Goal: Task Accomplishment & Management: Manage account settings

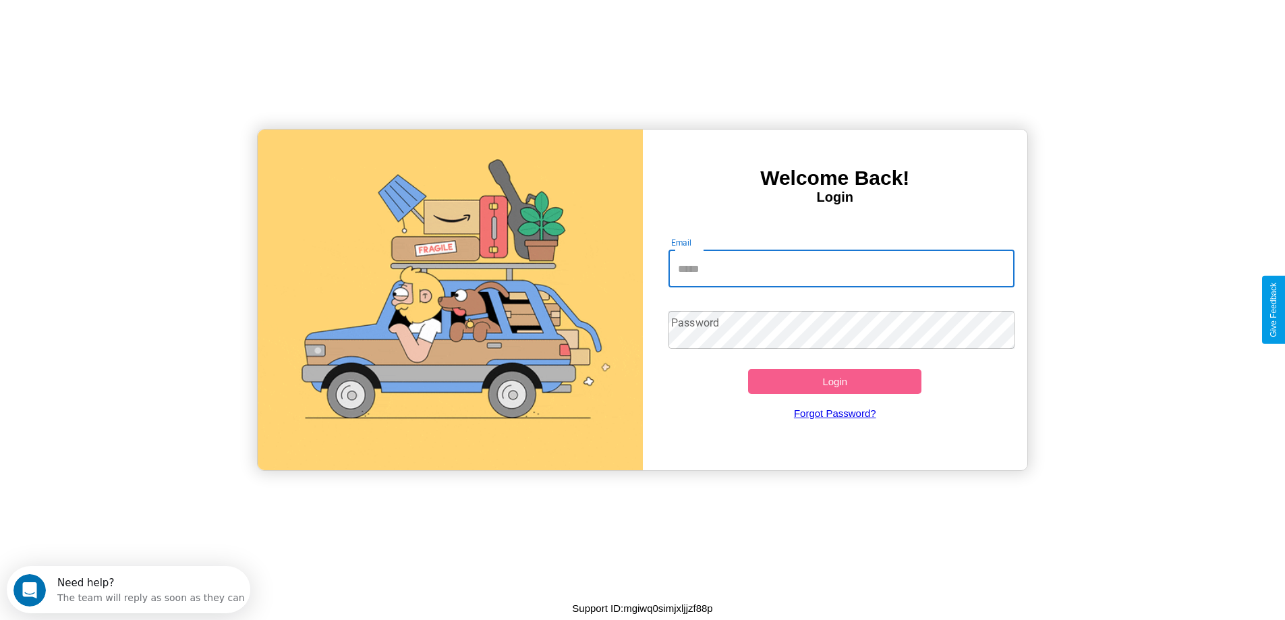
click at [841, 269] on input "Email" at bounding box center [842, 269] width 346 height 38
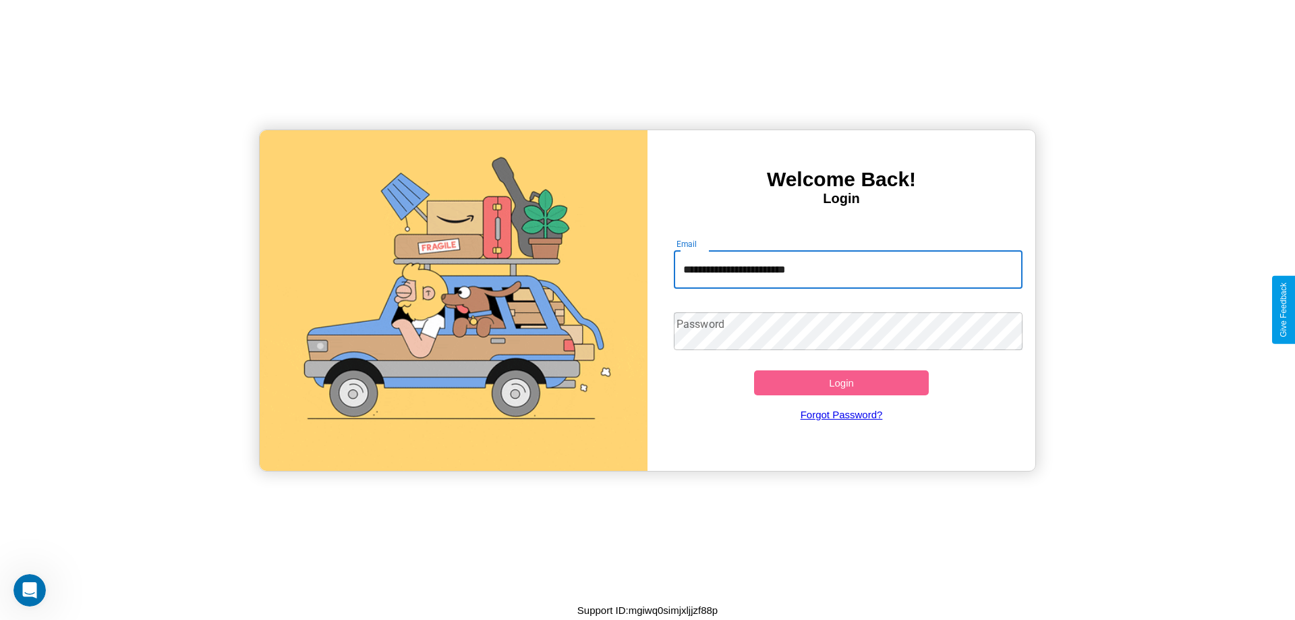
type input "**********"
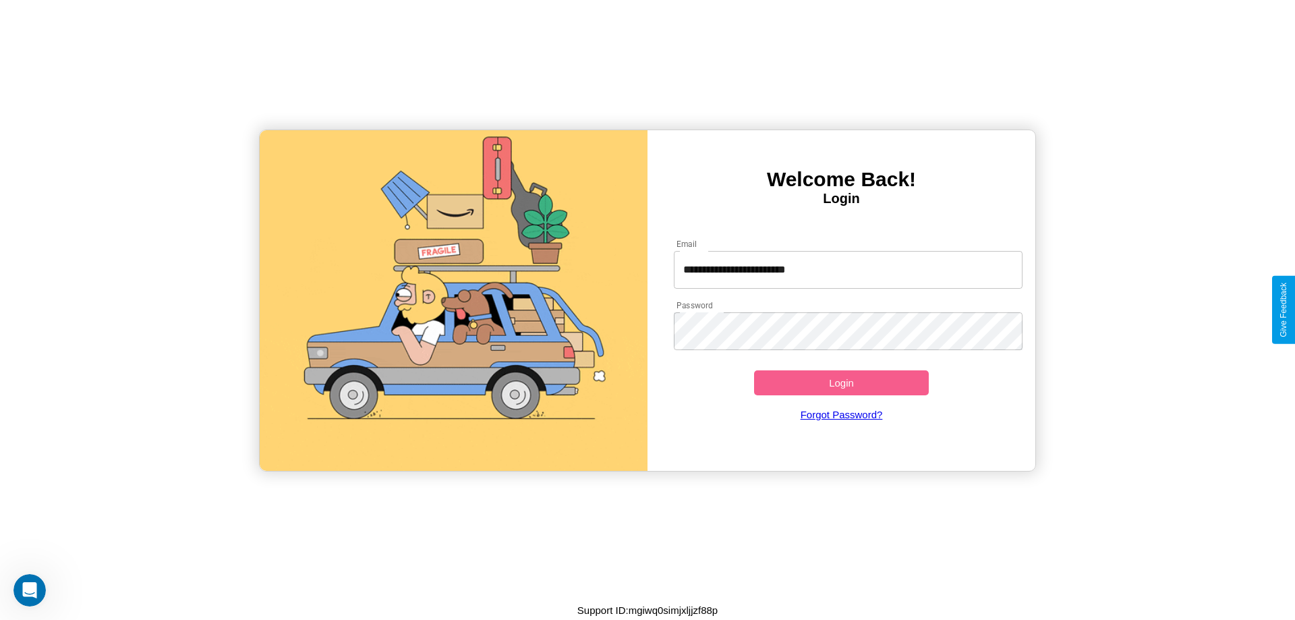
click at [841, 383] on button "Login" at bounding box center [841, 382] width 175 height 25
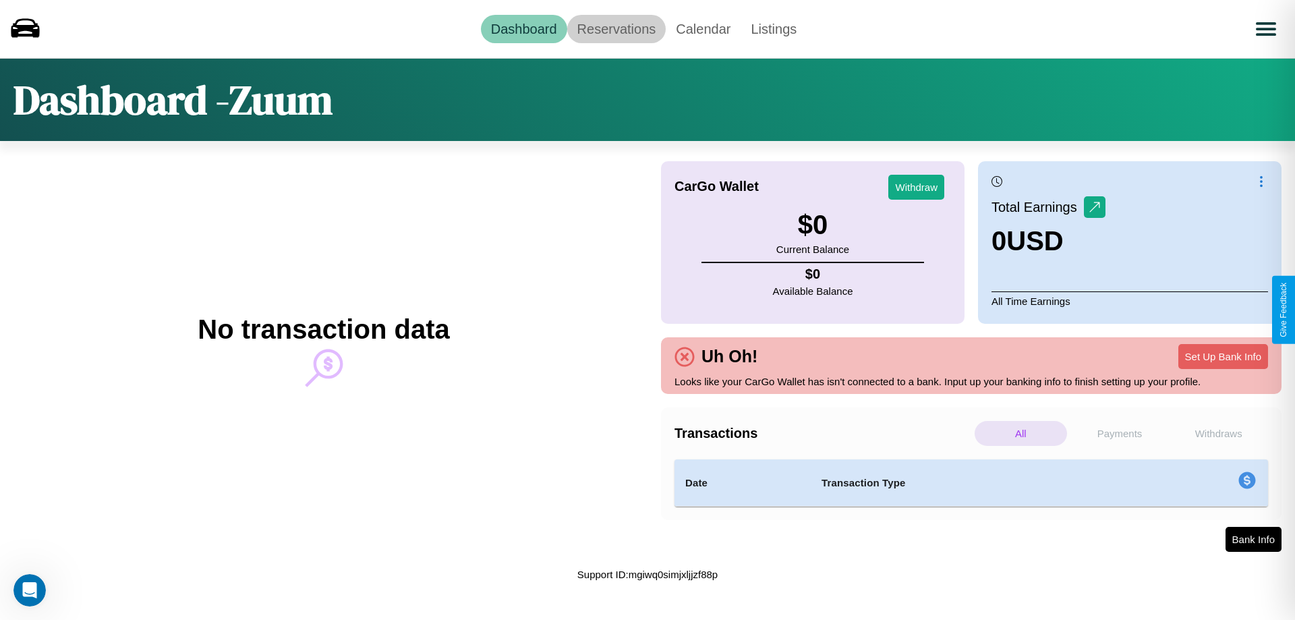
click at [616, 28] on link "Reservations" at bounding box center [616, 29] width 99 height 28
